Goal: Navigation & Orientation: Go to known website

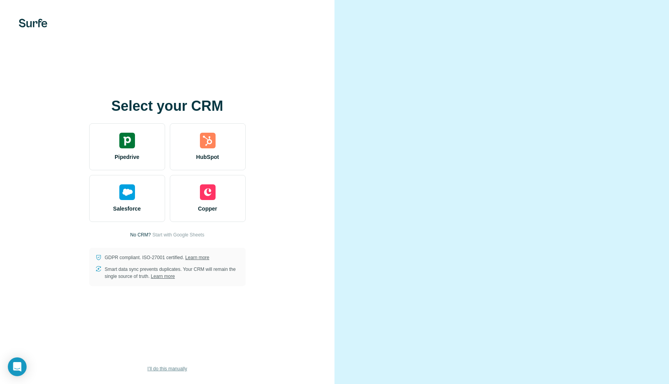
click at [163, 370] on span "I’ll do this manually" at bounding box center [166, 368] width 39 height 7
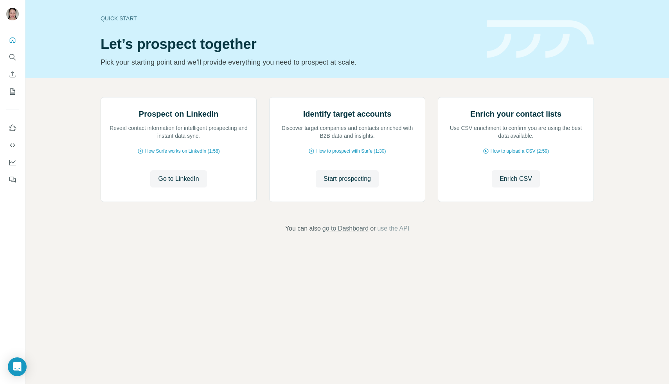
click at [354, 233] on span "go to Dashboard" at bounding box center [345, 228] width 46 height 9
